Goal: Transaction & Acquisition: Purchase product/service

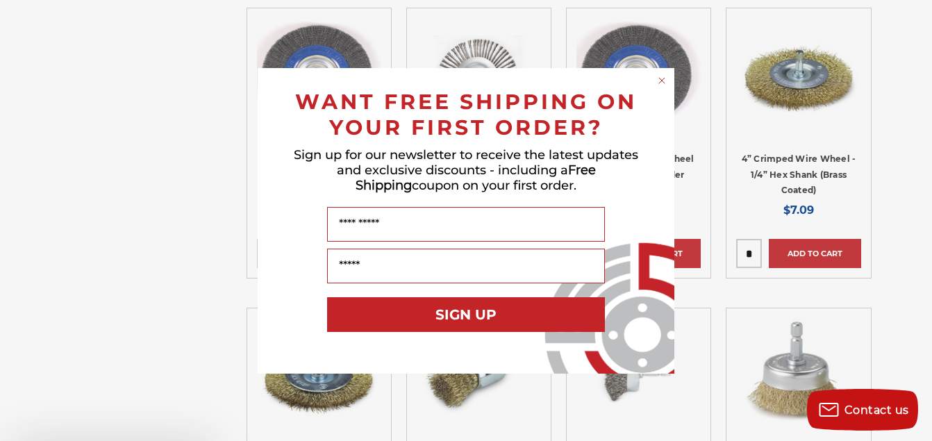
scroll to position [1877, 0]
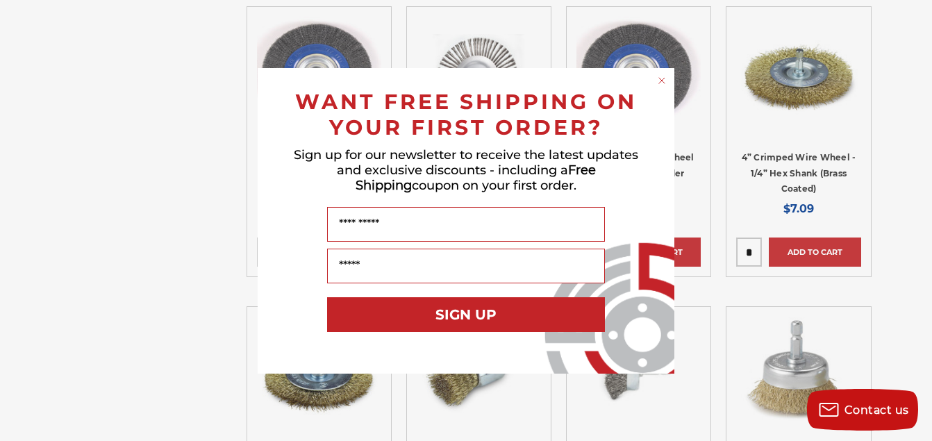
click at [653, 87] on div "WANT FREE SHIPPING ON YOUR FIRST ORDER?" at bounding box center [465, 111] width 389 height 58
click at [657, 82] on circle "Close dialog" at bounding box center [661, 80] width 13 height 13
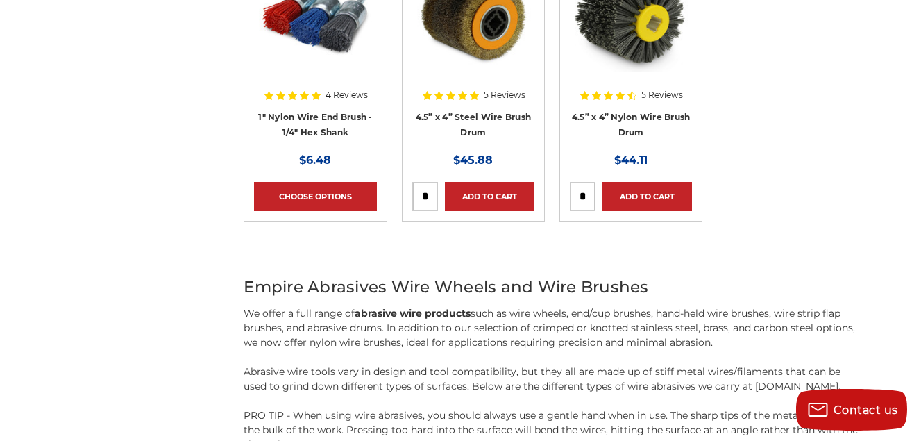
scroll to position [4859, 0]
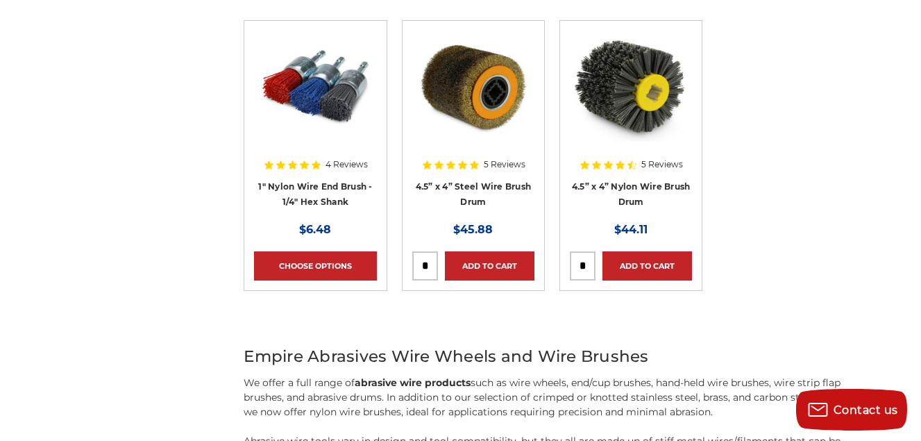
click at [642, 88] on img at bounding box center [631, 86] width 122 height 111
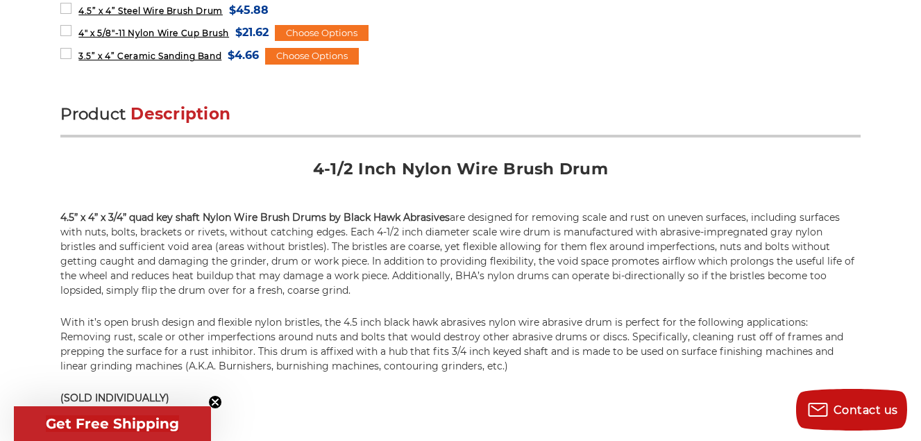
scroll to position [902, 0]
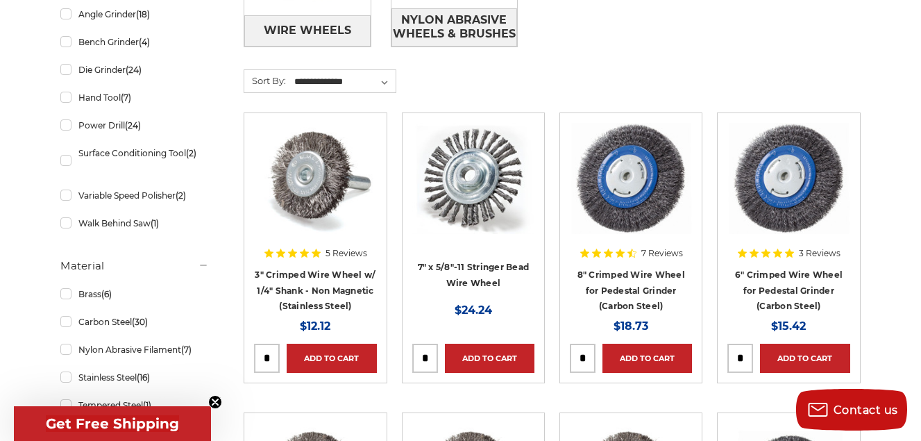
scroll to position [625, 0]
